Goal: Book appointment/travel/reservation

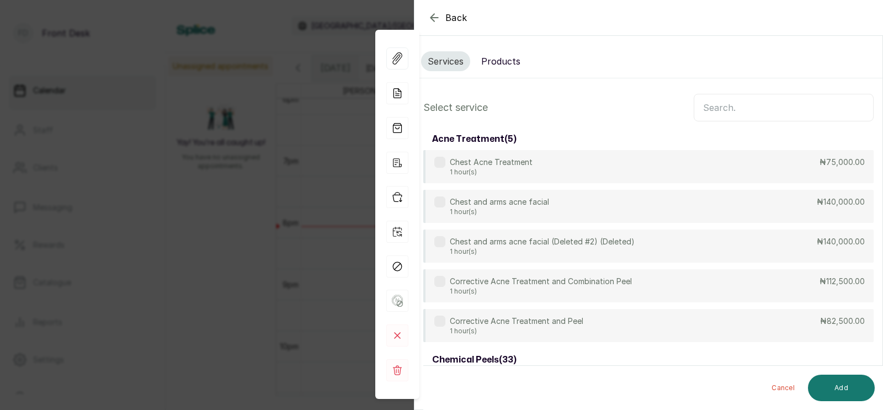
click at [712, 108] on input "text" at bounding box center [784, 108] width 180 height 28
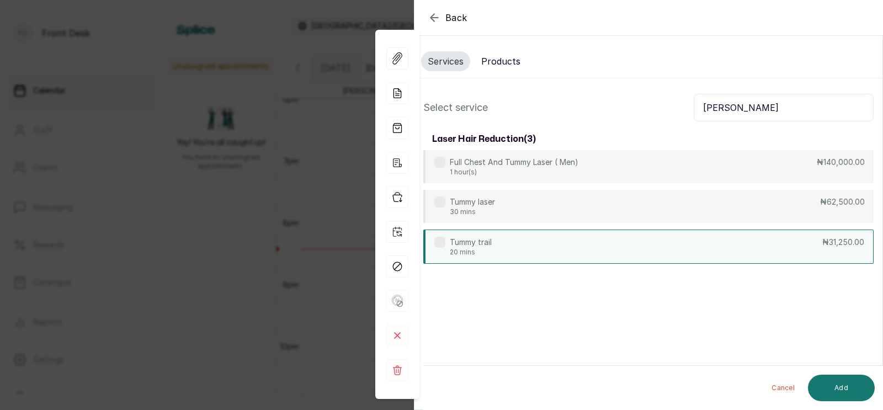
type input "[PERSON_NAME]"
click at [498, 247] on div "Tummy trail 20 mins ₦31,250.00" at bounding box center [648, 247] width 450 height 34
click at [842, 384] on button "Add" at bounding box center [841, 388] width 67 height 26
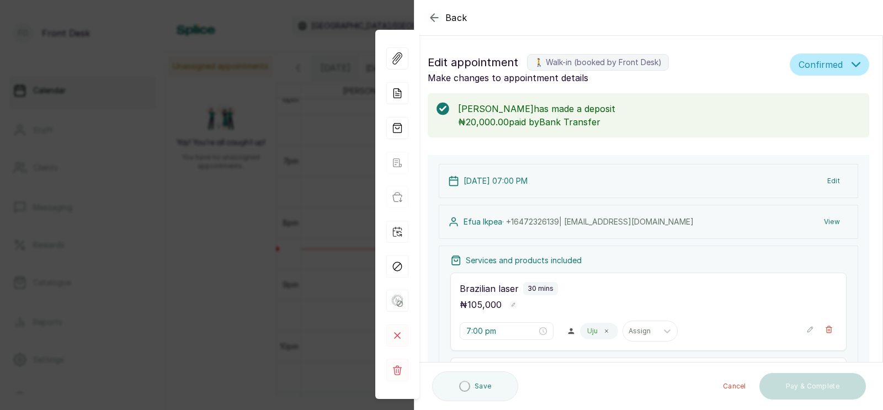
scroll to position [337, 0]
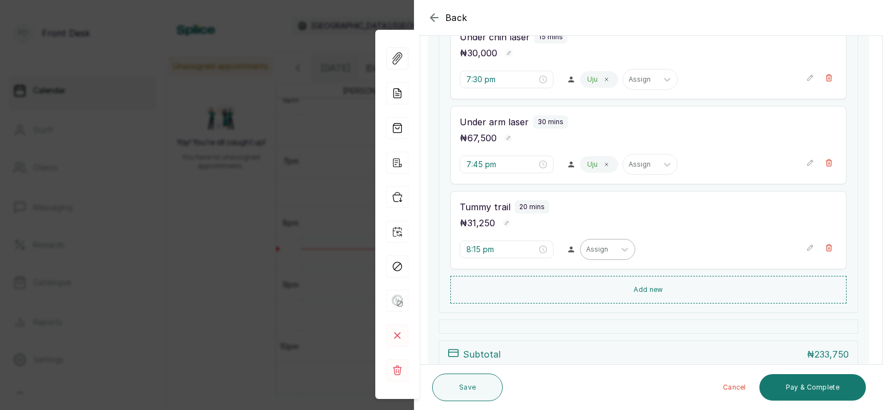
type input "8:15 pm"
click at [581, 257] on div "Assign" at bounding box center [598, 249] width 34 height 14
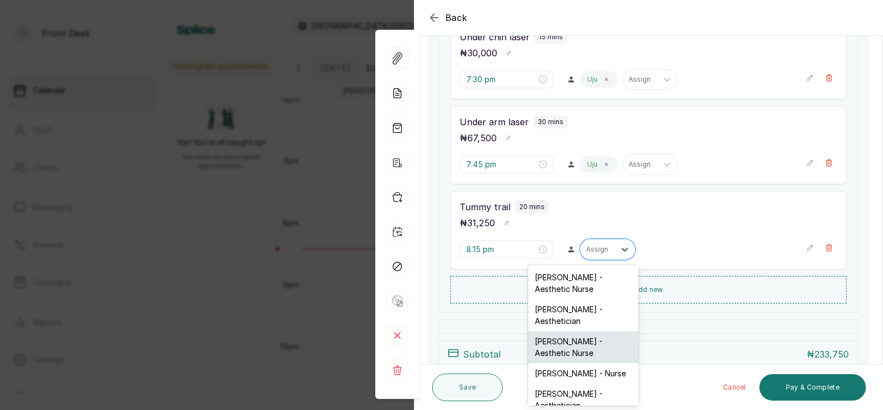
click at [562, 338] on div "[PERSON_NAME] - Aesthetic Nurse" at bounding box center [583, 347] width 110 height 32
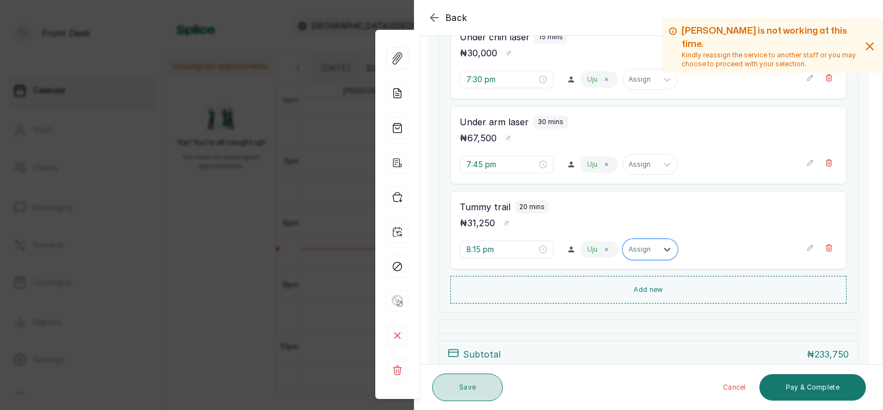
click at [465, 386] on button "Save" at bounding box center [467, 388] width 71 height 28
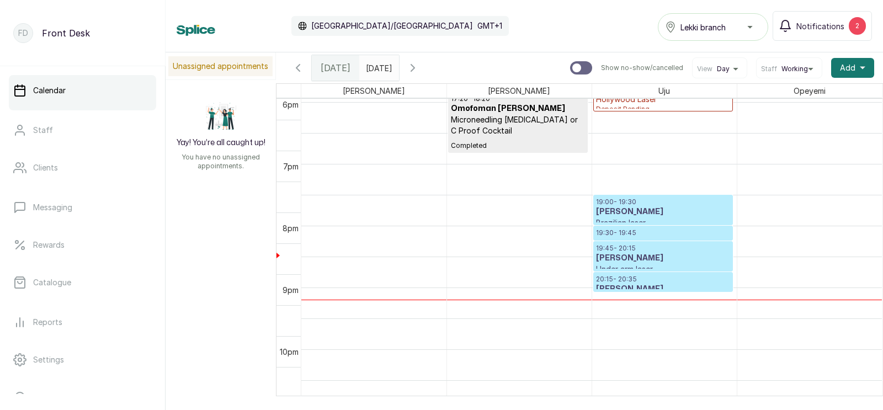
scroll to position [1123, 0]
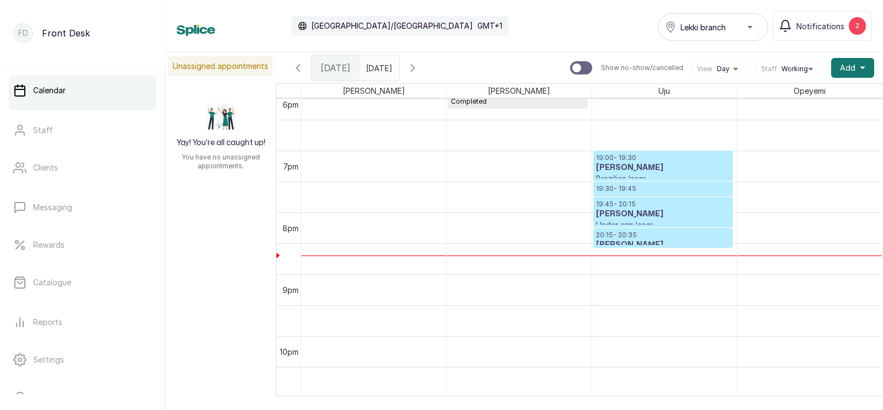
click at [624, 206] on p "19:45 - 20:15" at bounding box center [663, 204] width 134 height 9
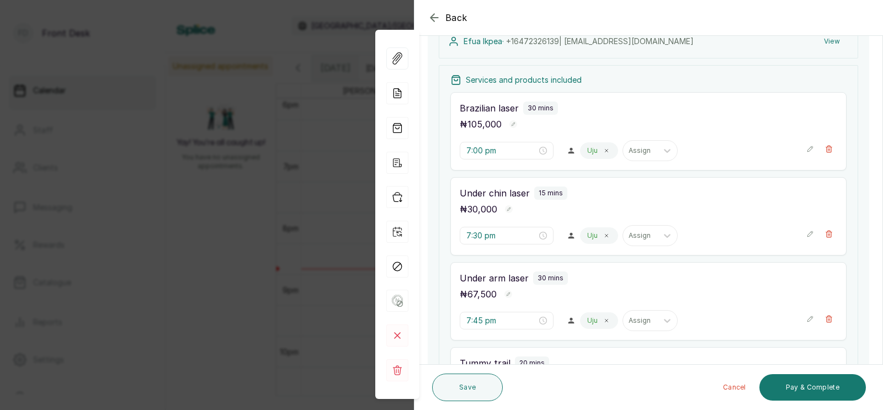
scroll to position [156, 0]
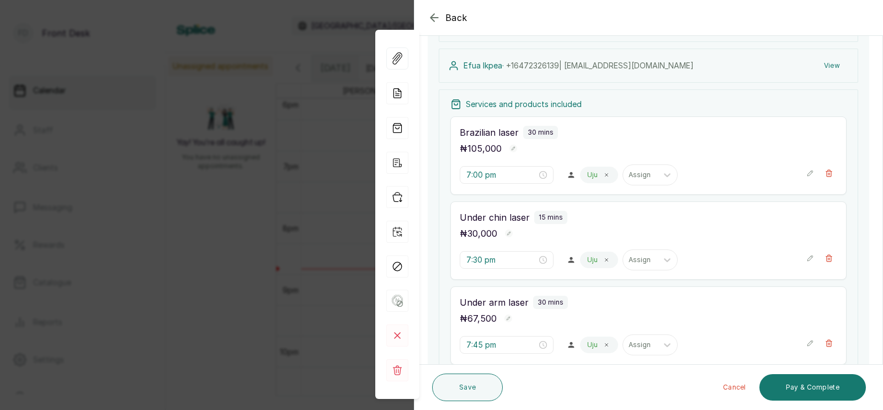
click at [649, 224] on div "Under chin laser 15 mins" at bounding box center [649, 217] width 378 height 13
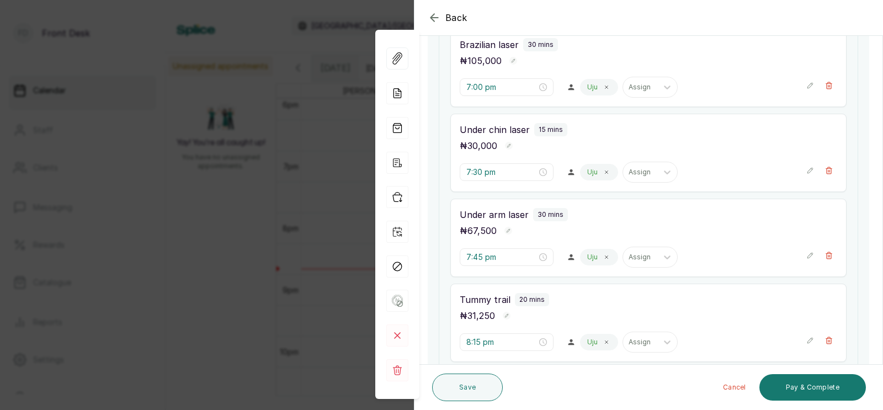
scroll to position [250, 0]
